Goal: Transaction & Acquisition: Purchase product/service

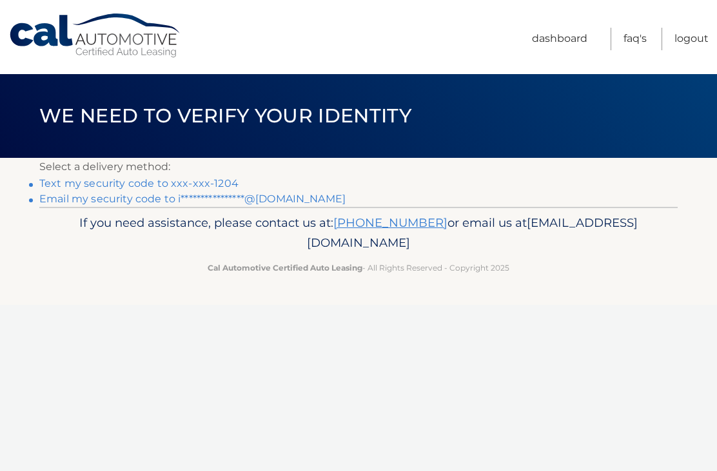
click at [130, 182] on link "Text my security code to xxx-xxx-1204" at bounding box center [138, 183] width 199 height 12
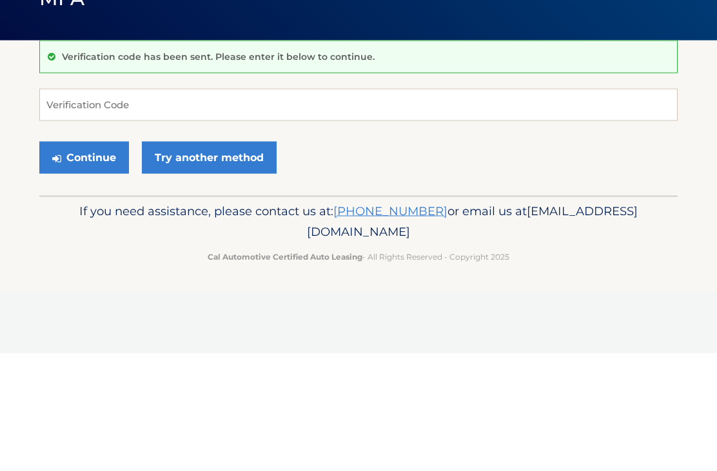
click at [209, 168] on p "Verification code has been sent. Please enter it below to continue." at bounding box center [218, 174] width 313 height 12
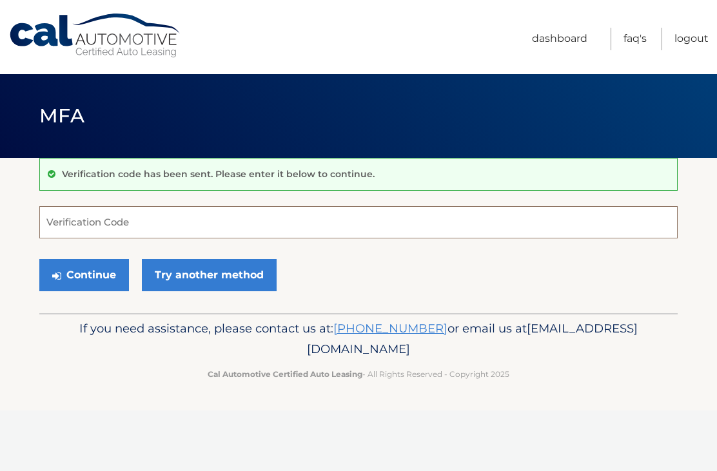
click at [160, 220] on input "Verification Code" at bounding box center [358, 222] width 638 height 32
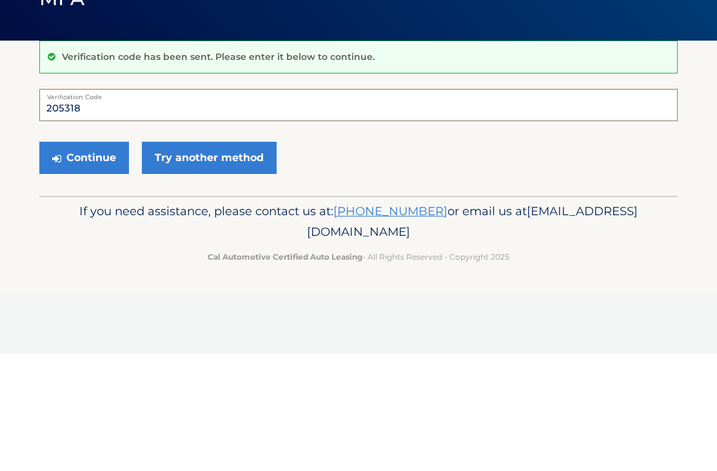
type input "205318"
click at [97, 259] on button "Continue" at bounding box center [84, 275] width 90 height 32
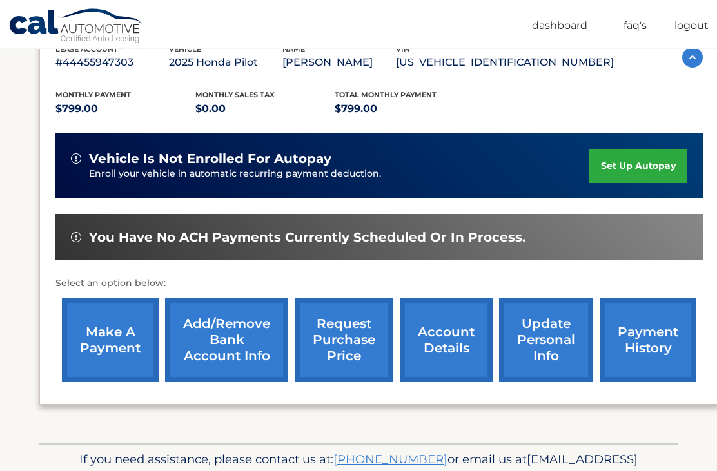
scroll to position [246, 0]
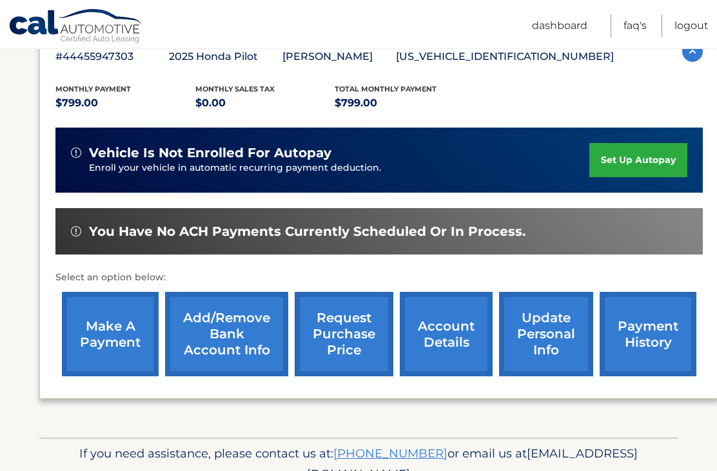
click at [116, 335] on link "make a payment" at bounding box center [110, 334] width 97 height 84
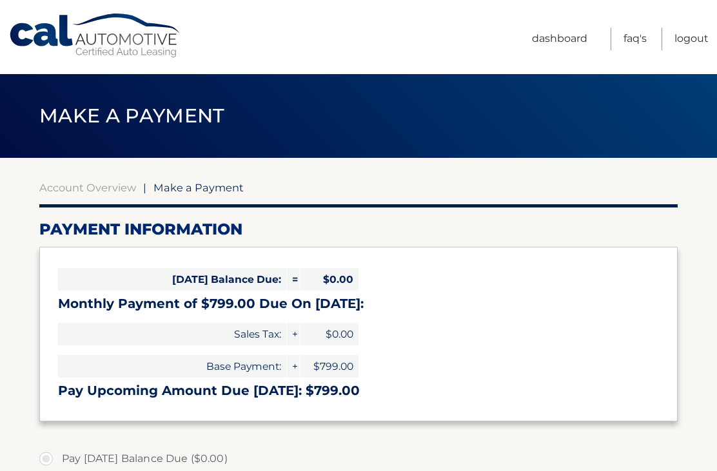
select select "OGZlYjg4YmEtZjcwZi00NDM5LThjYzUtYzc0MTQ4MWQxNmYy"
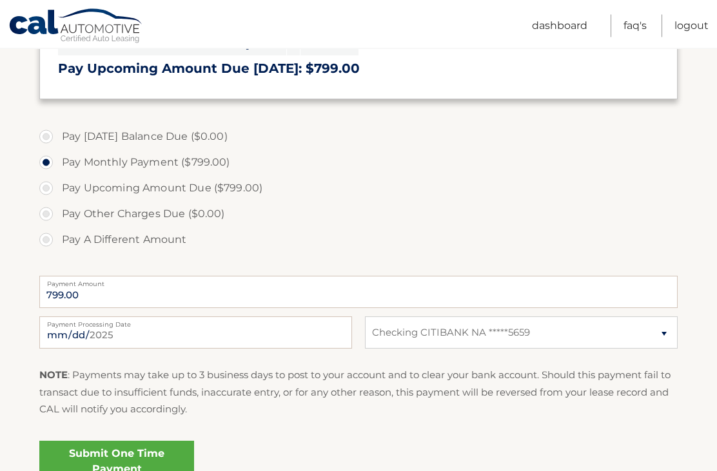
scroll to position [322, 0]
click at [143, 461] on link "Submit One Time Payment" at bounding box center [116, 461] width 155 height 41
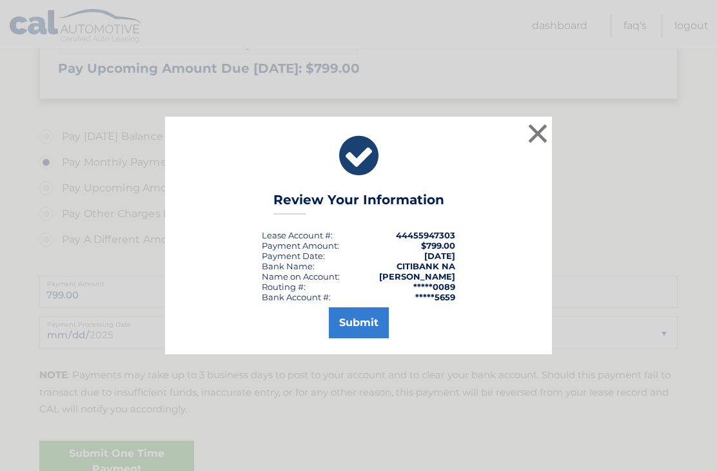
click at [360, 338] on button "Submit" at bounding box center [359, 322] width 60 height 31
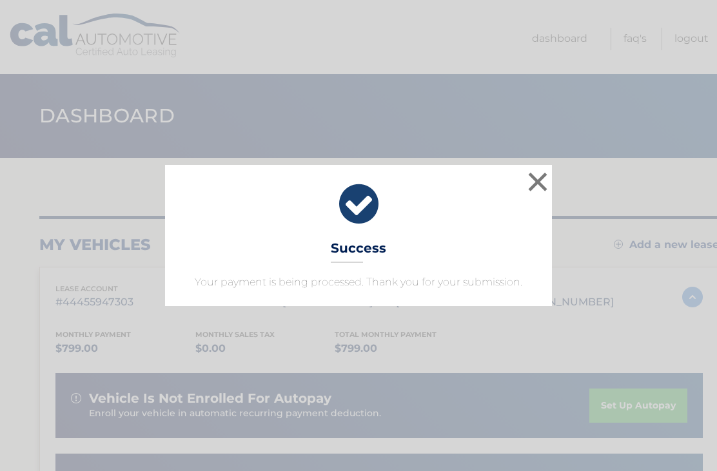
click at [538, 186] on button "×" at bounding box center [538, 182] width 26 height 26
